Goal: Information Seeking & Learning: Learn about a topic

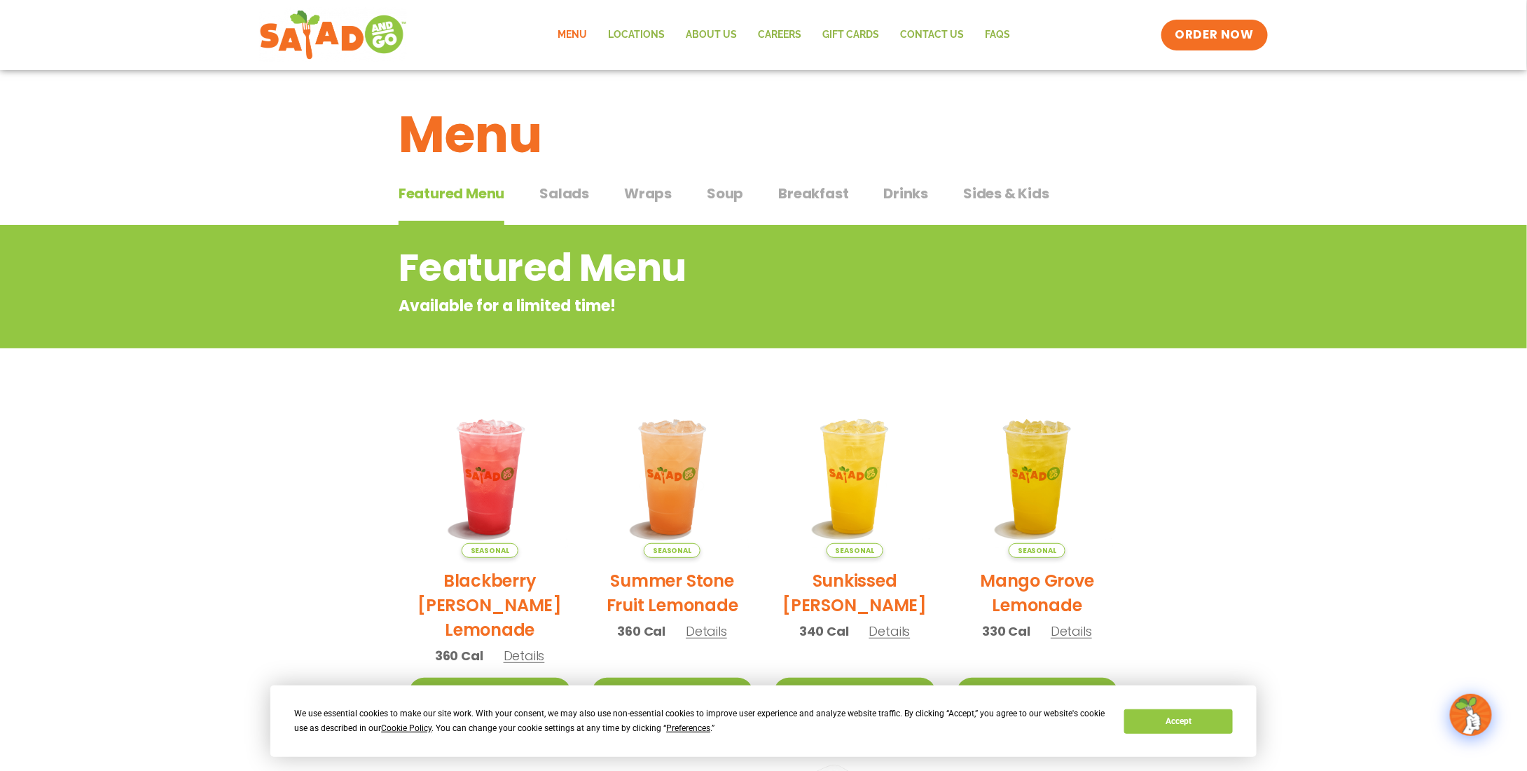
click at [797, 191] on span "Breakfast" at bounding box center [813, 193] width 70 height 21
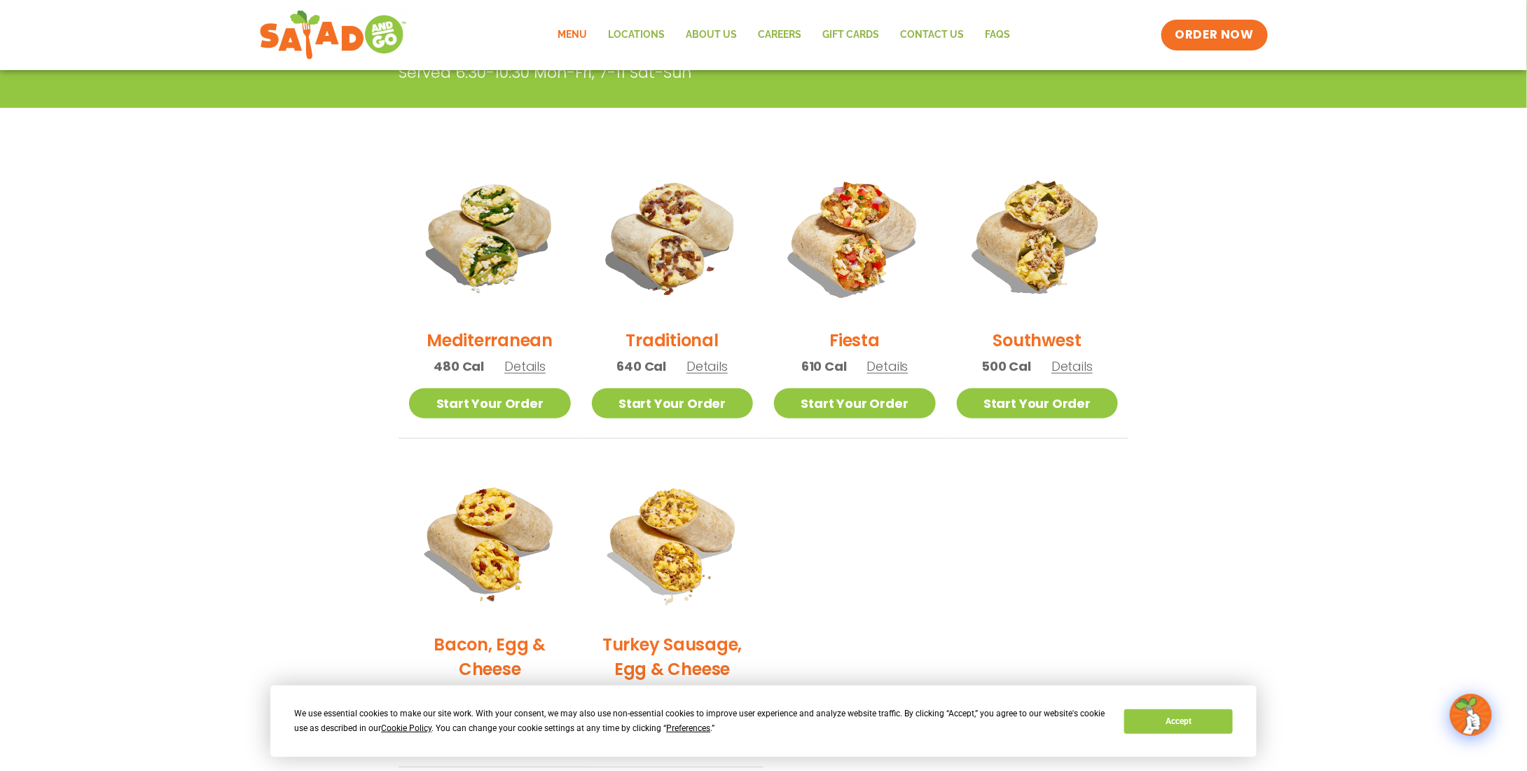
scroll to position [280, 0]
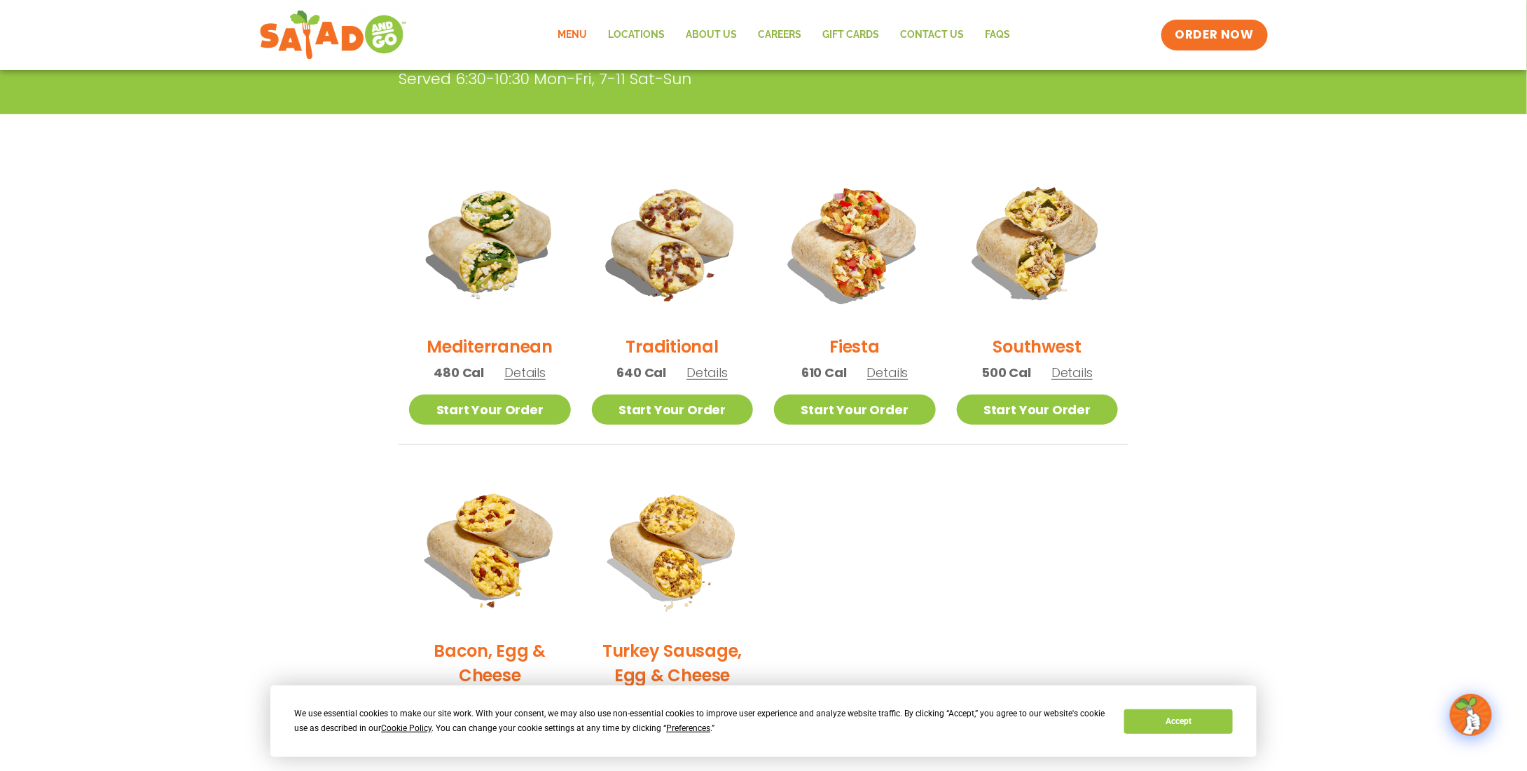
click at [1072, 372] on span "Details" at bounding box center [1072, 373] width 41 height 18
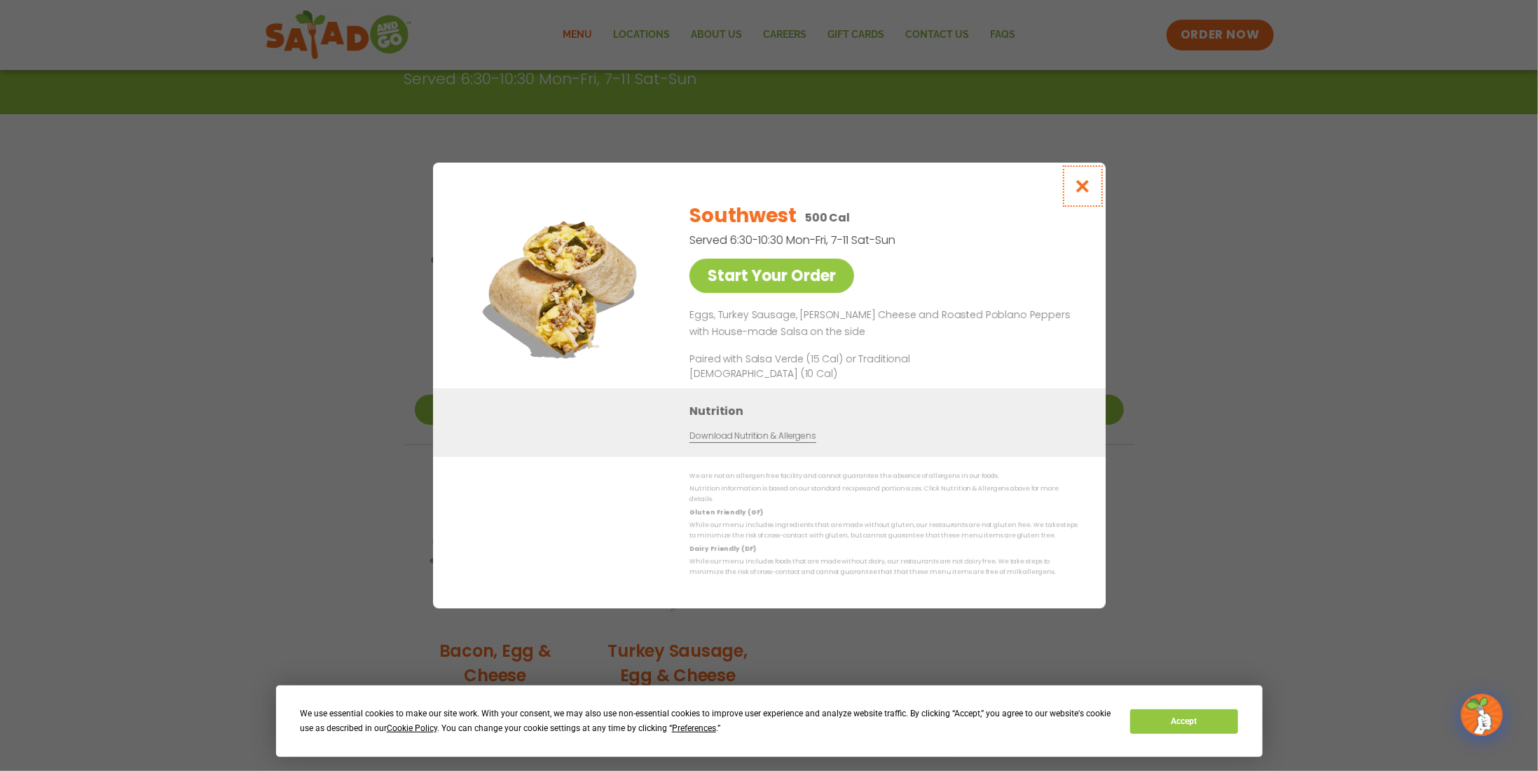
click at [1077, 185] on icon "Close modal" at bounding box center [1082, 186] width 18 height 15
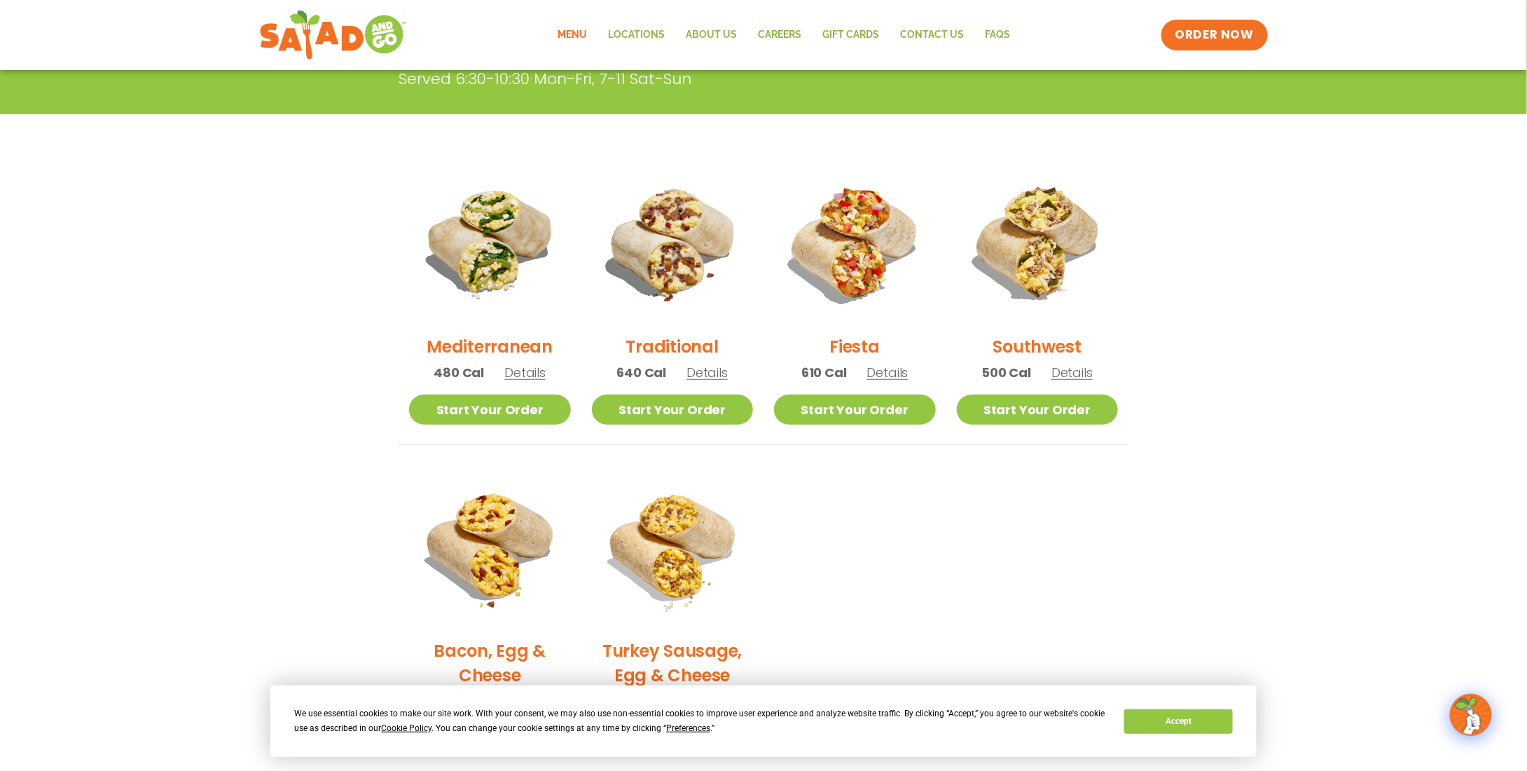
click at [888, 369] on span "Details" at bounding box center [887, 373] width 41 height 18
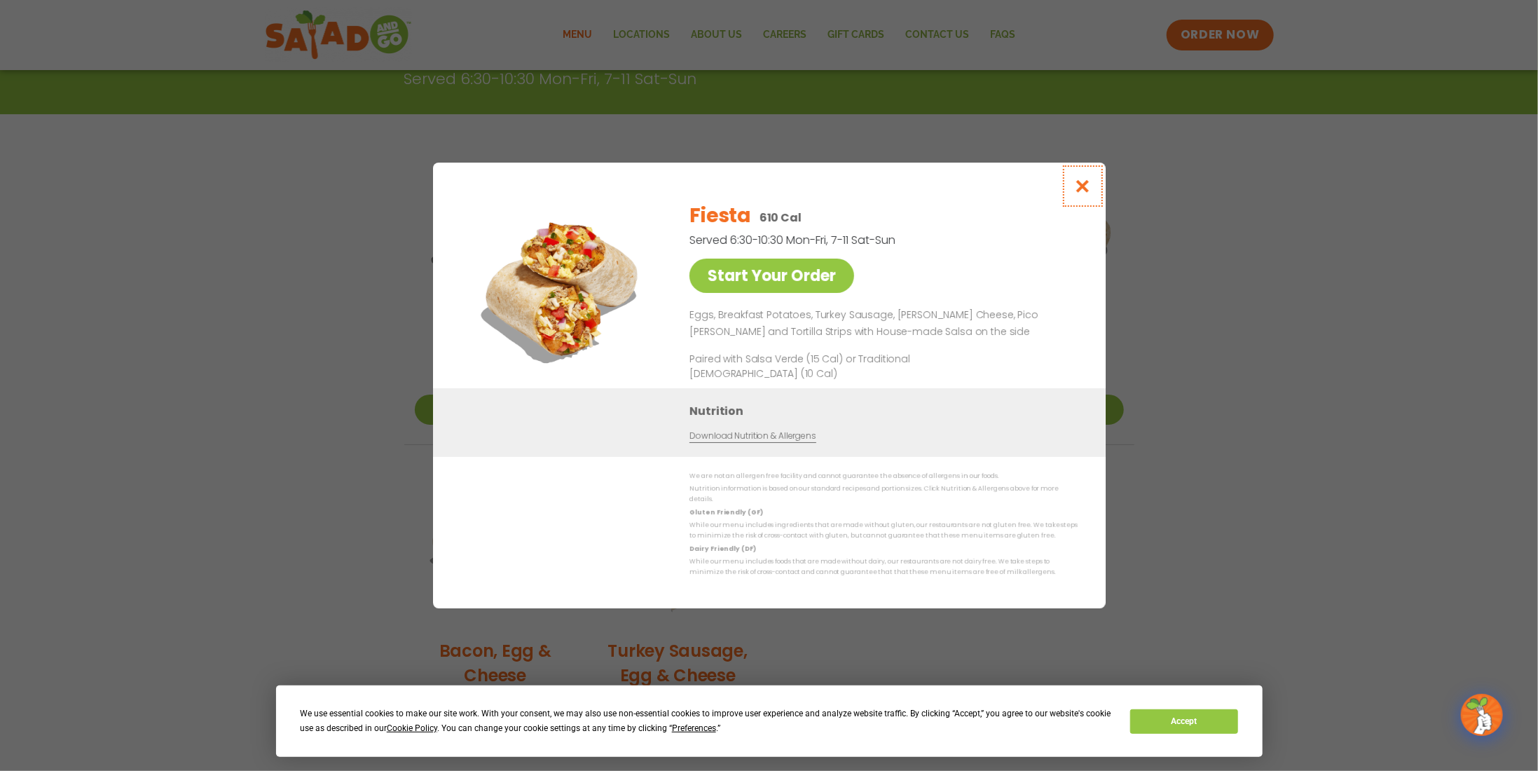
click at [1087, 178] on button "Close modal" at bounding box center [1082, 186] width 46 height 47
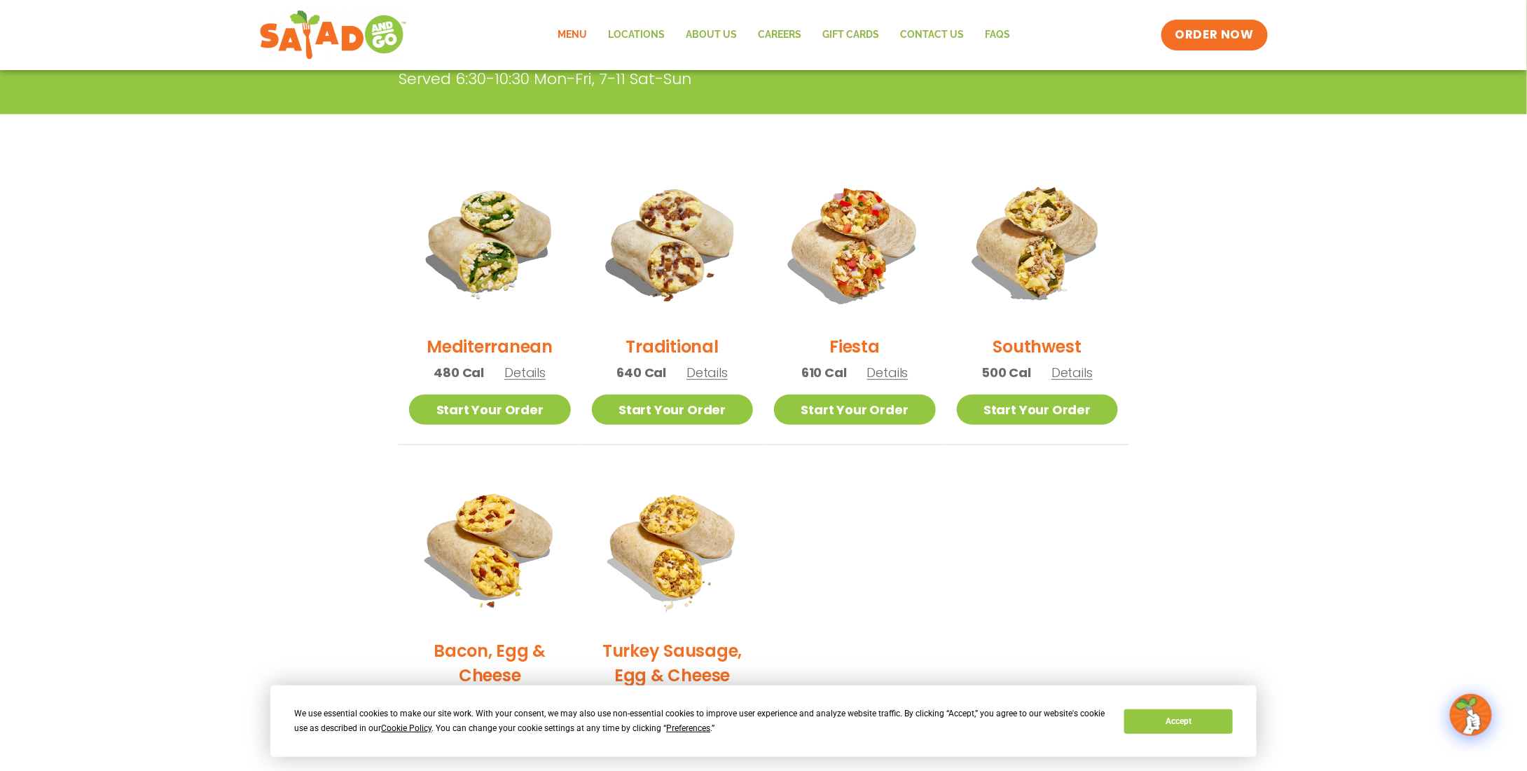
click at [705, 373] on span "Details" at bounding box center [707, 373] width 41 height 18
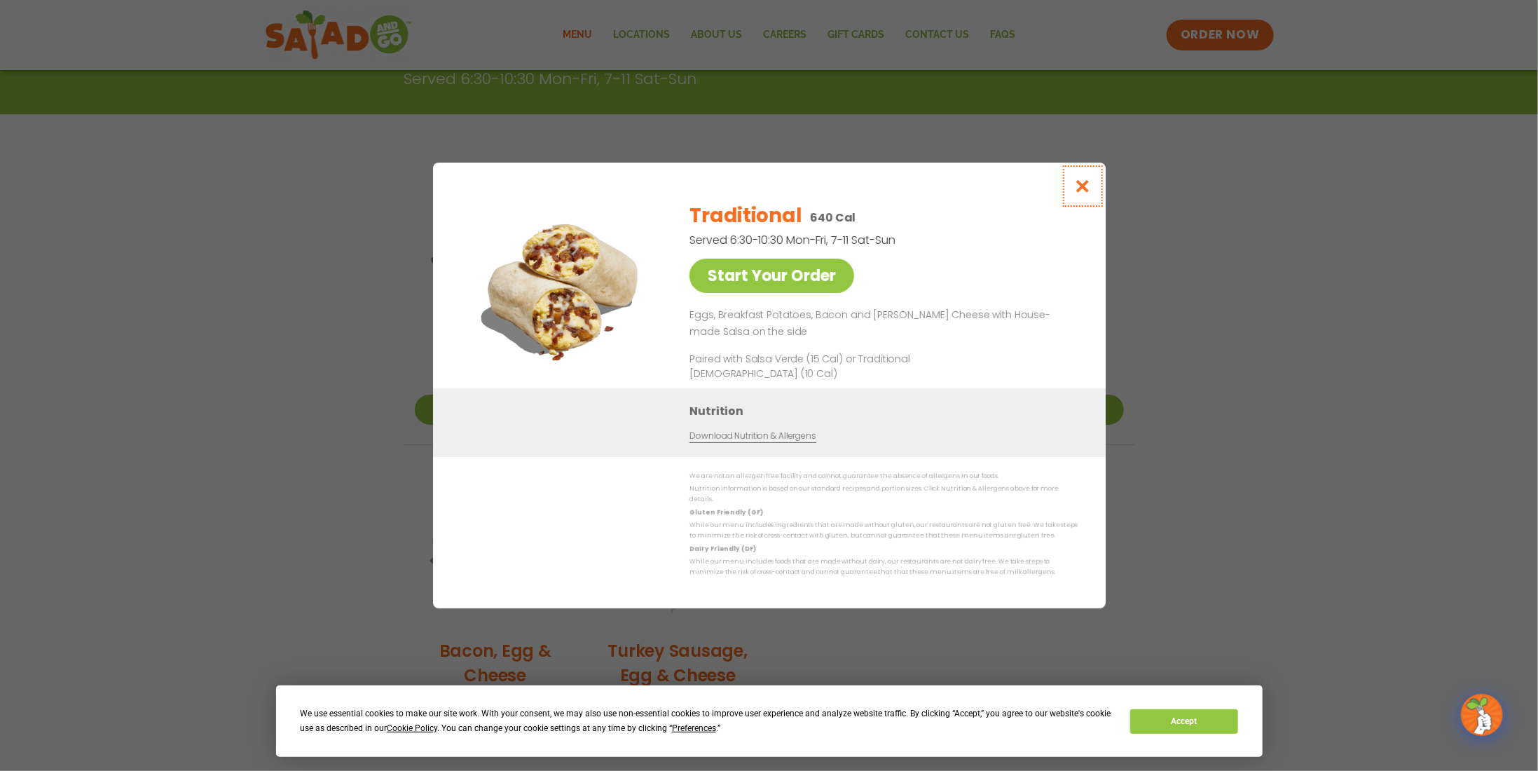
click at [1085, 191] on icon "Close modal" at bounding box center [1082, 186] width 18 height 15
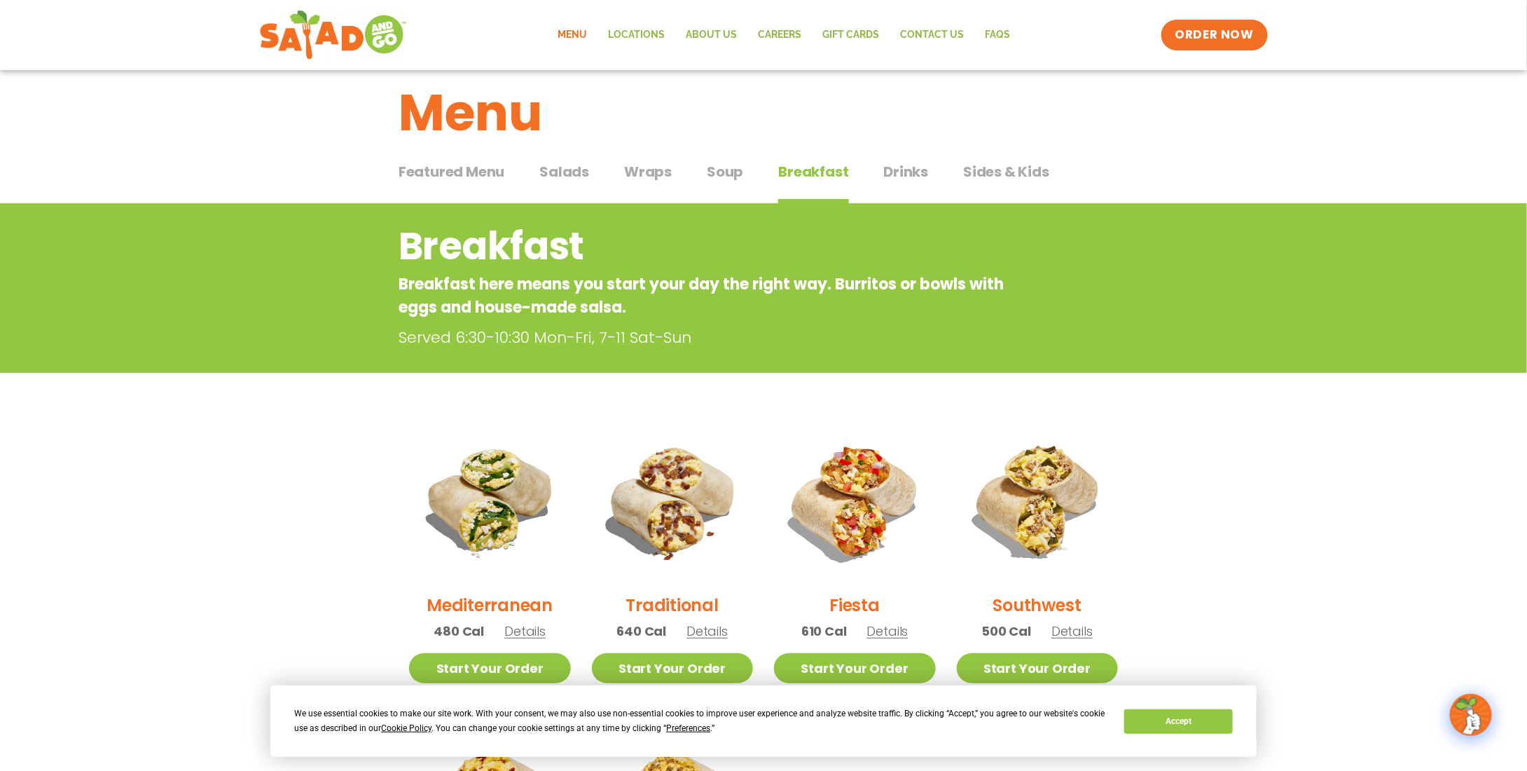
scroll to position [0, 0]
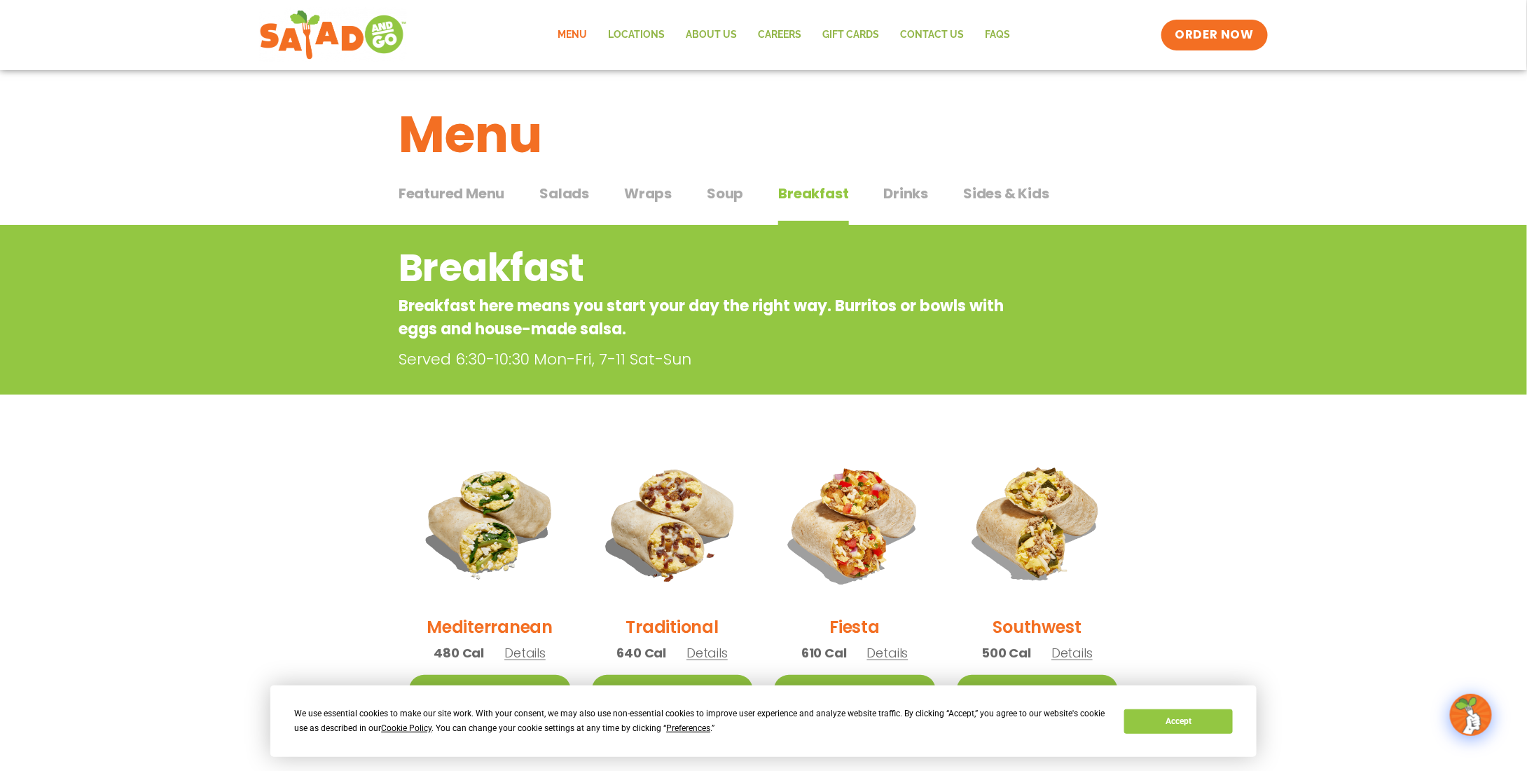
click at [474, 192] on span "Featured Menu" at bounding box center [452, 193] width 106 height 21
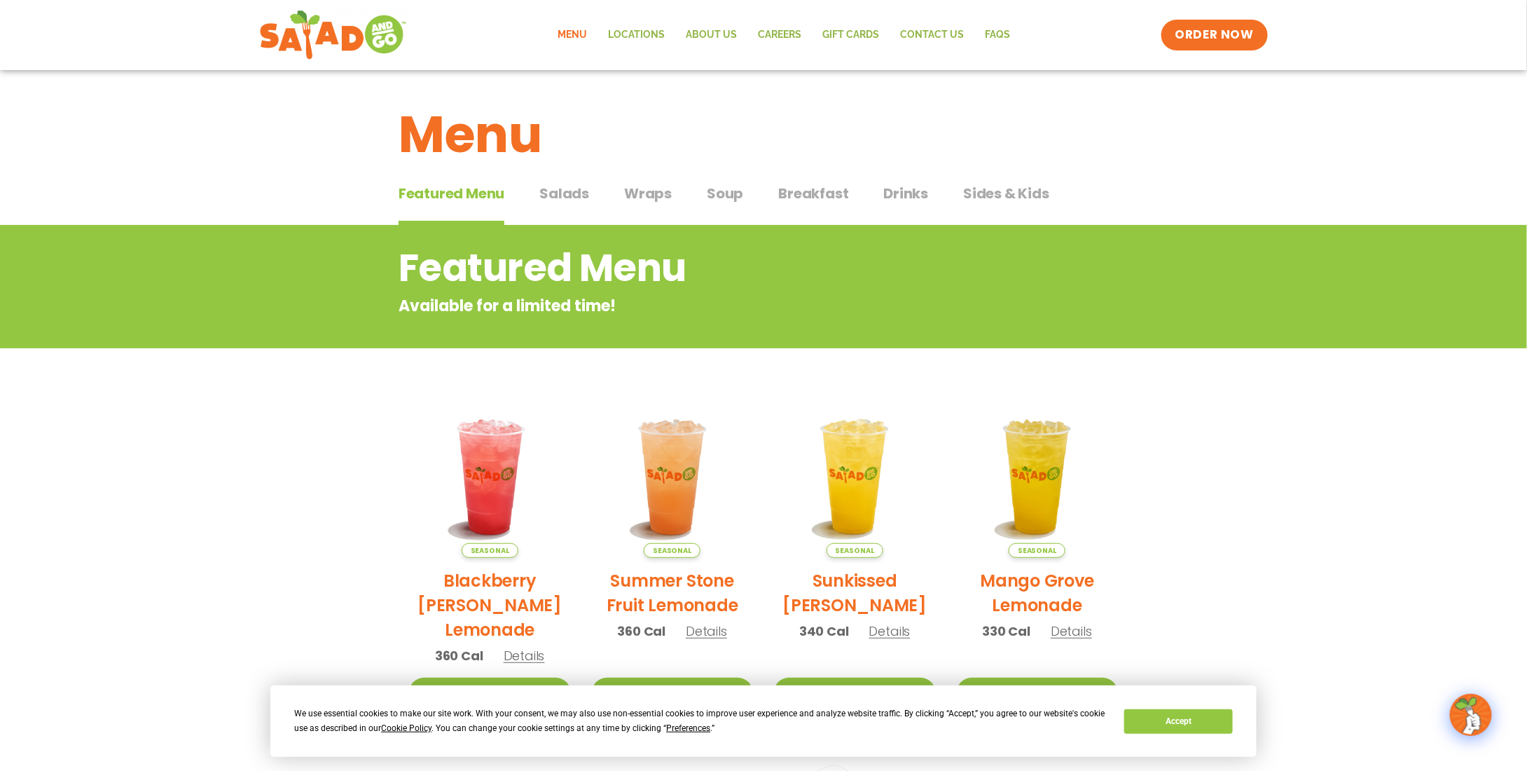
click at [823, 192] on span "Breakfast" at bounding box center [813, 193] width 70 height 21
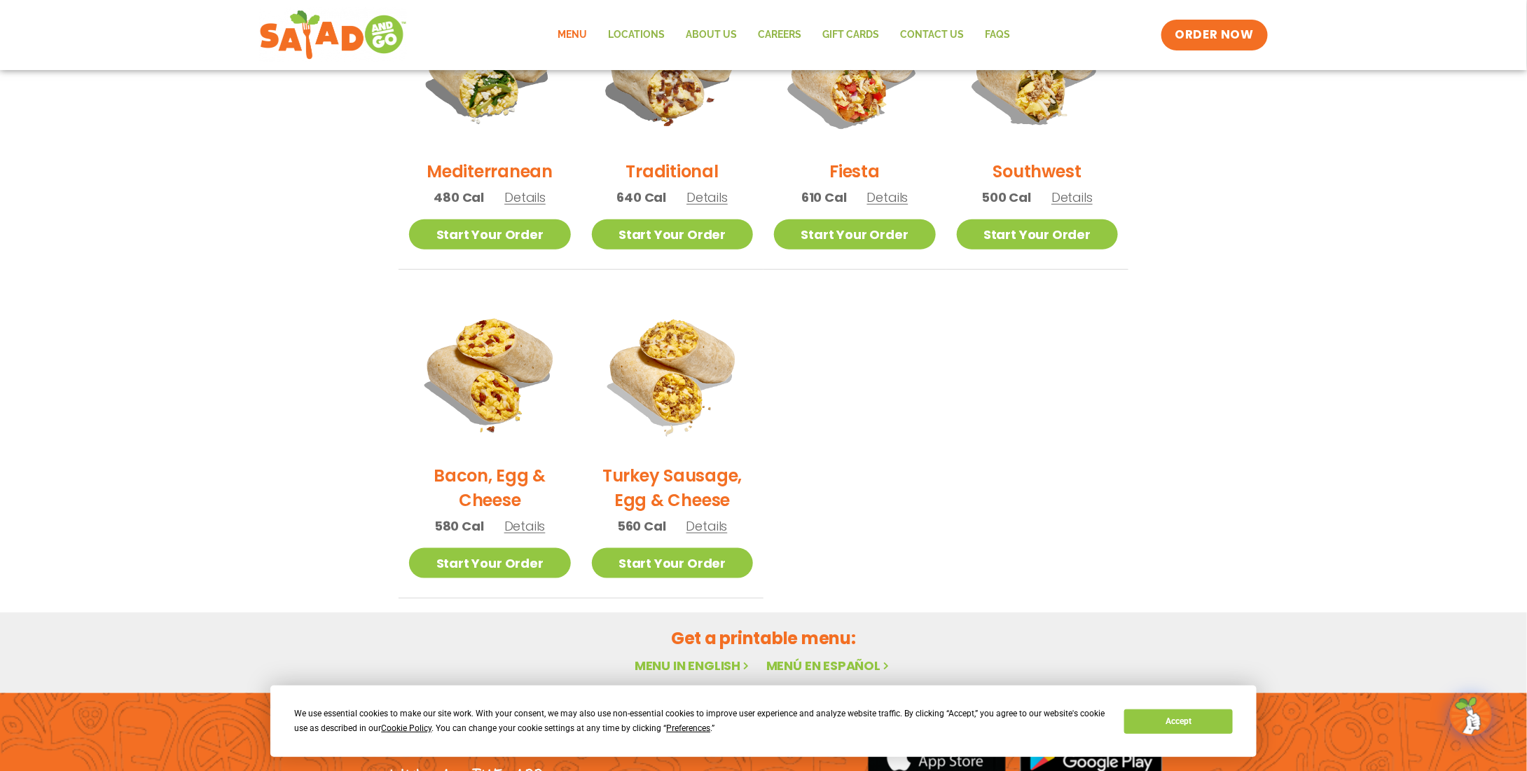
scroll to position [490, 0]
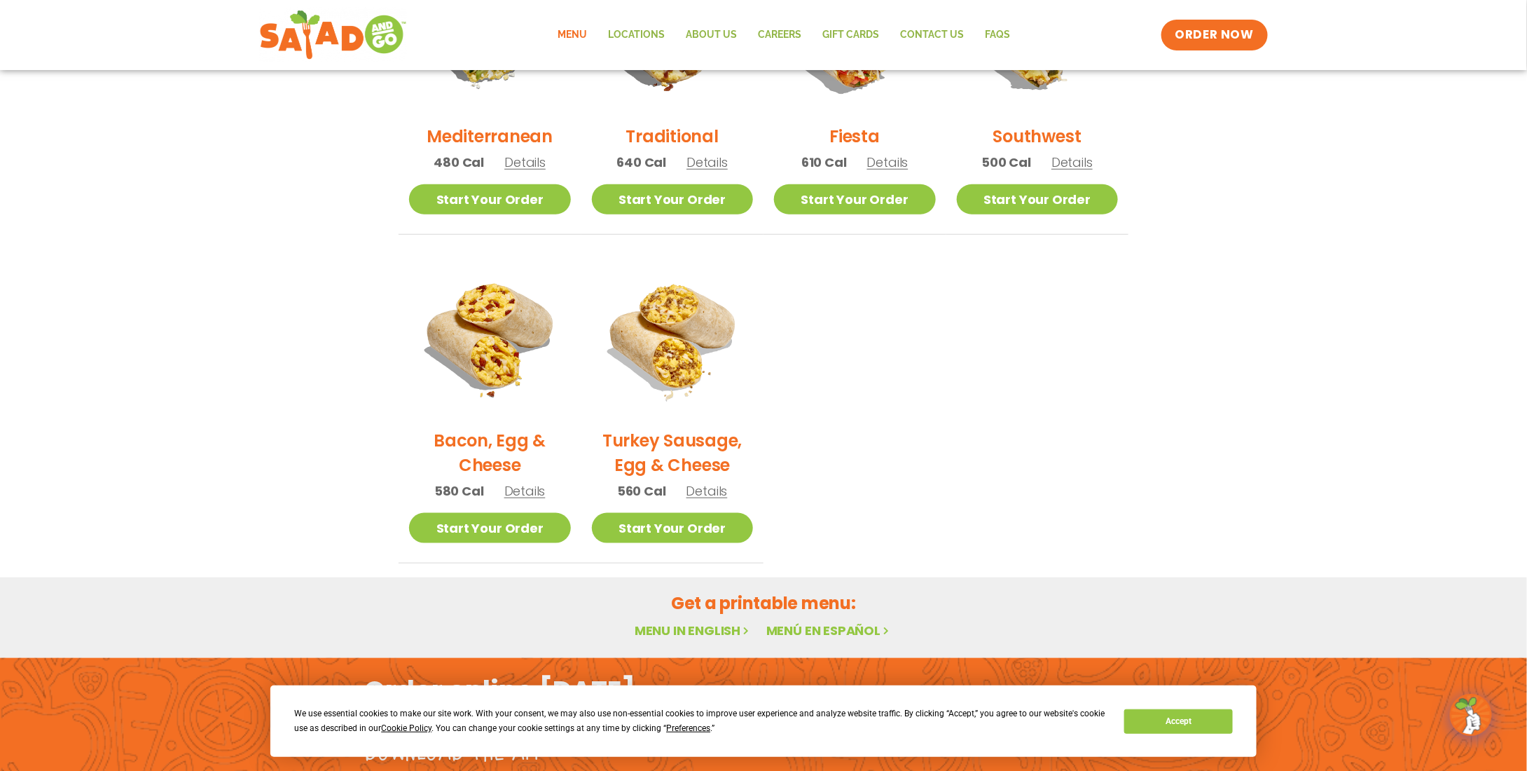
click at [694, 626] on link "Menu in English" at bounding box center [694, 630] width 118 height 18
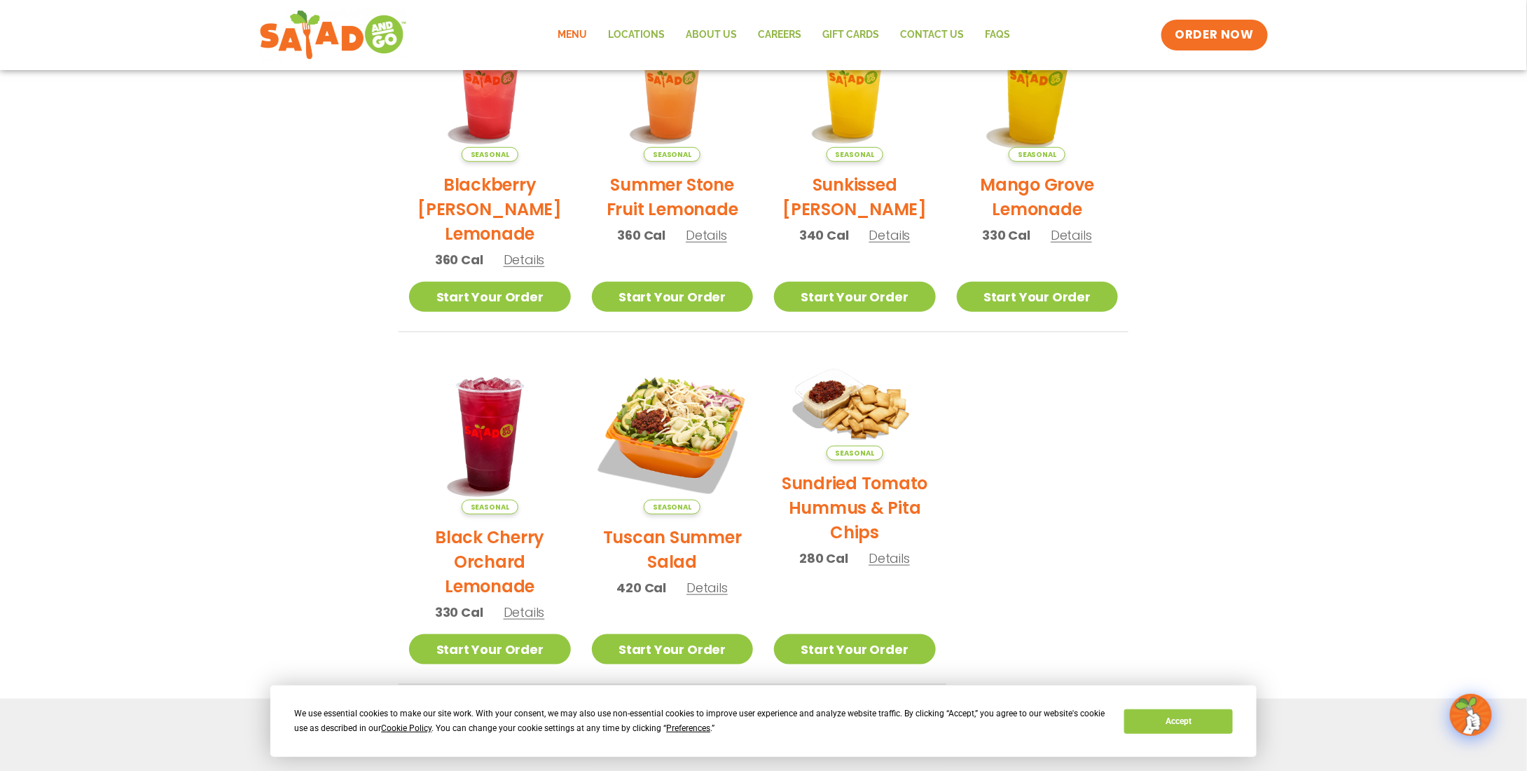
scroll to position [407, 0]
